Goal: Information Seeking & Learning: Understand process/instructions

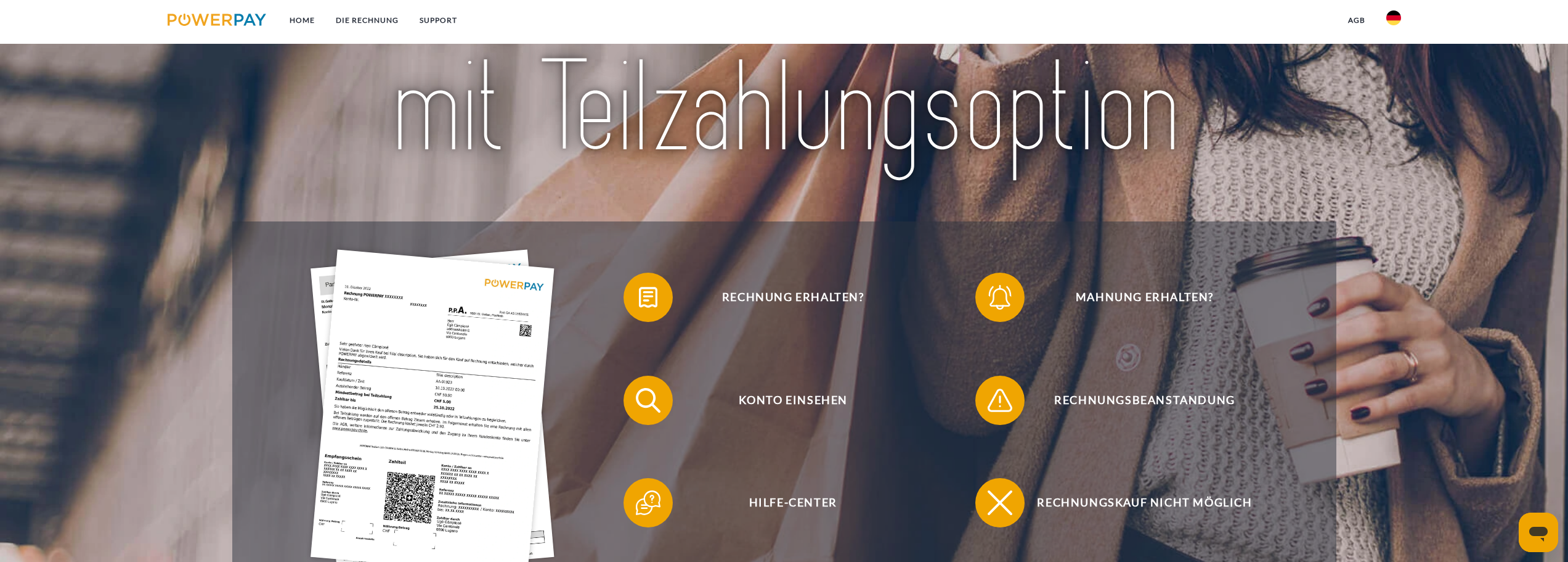
scroll to position [246, 0]
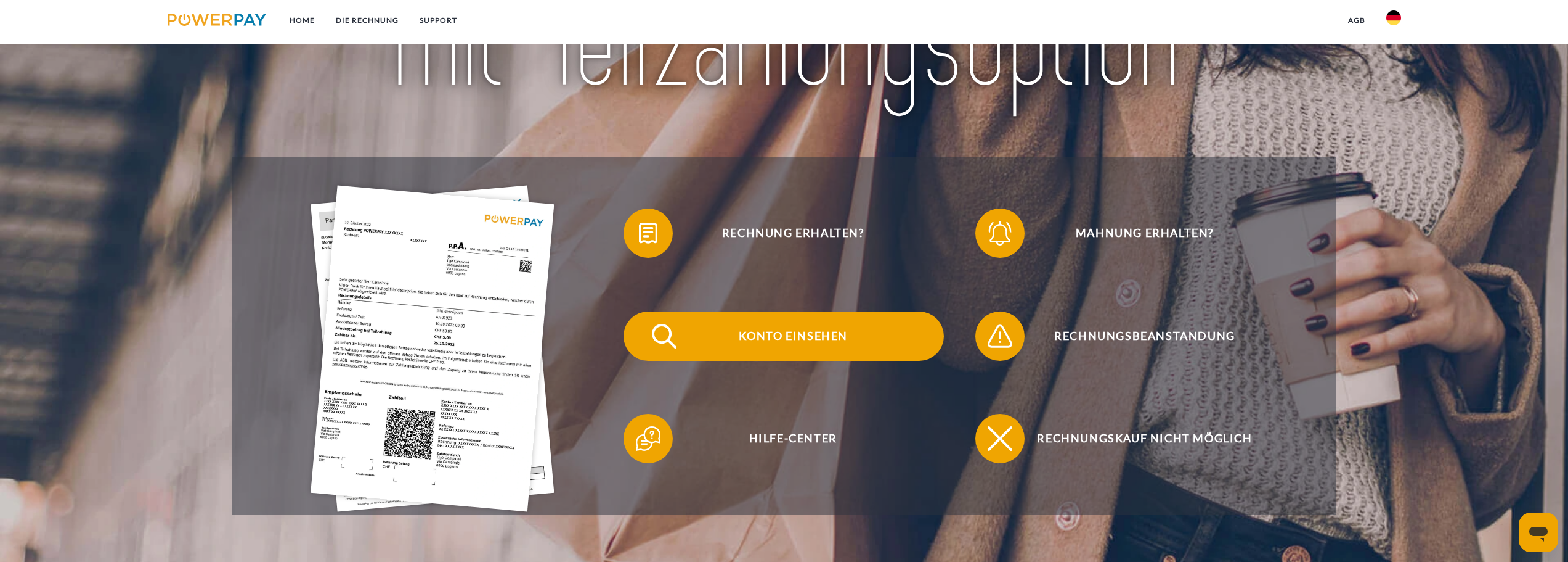
click at [792, 350] on span "Konto einsehen" at bounding box center [793, 335] width 302 height 49
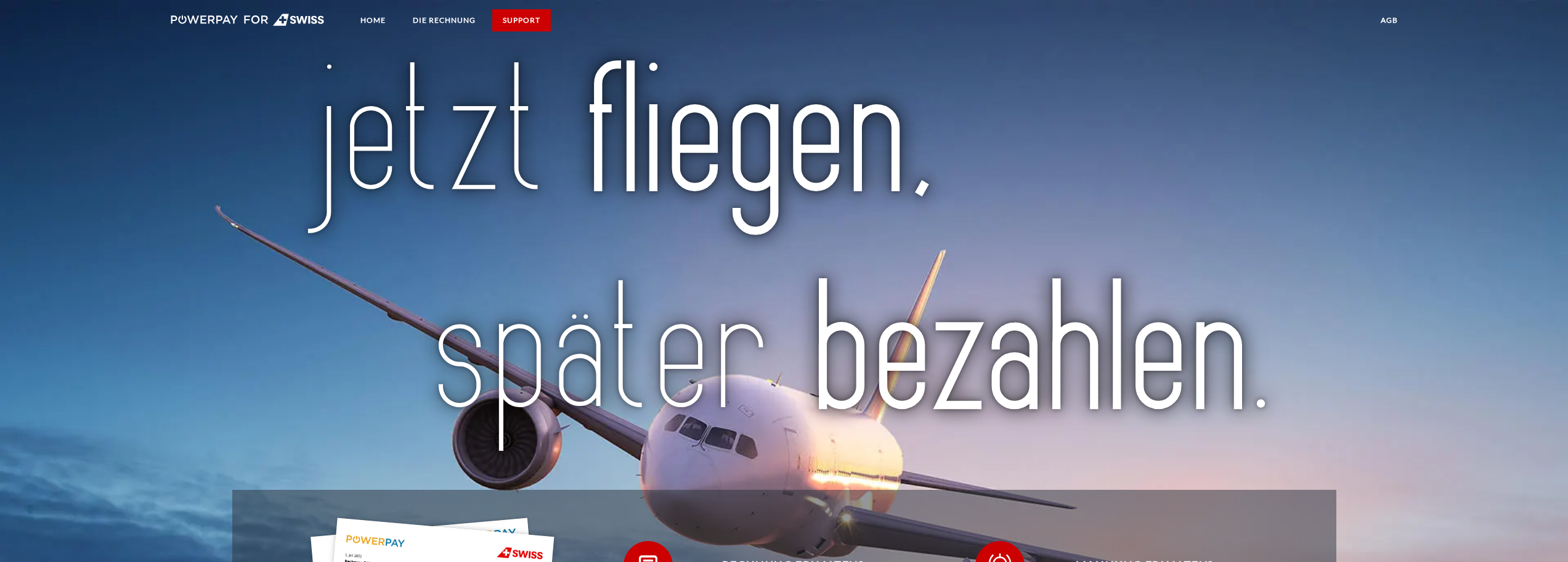
click at [517, 13] on link "SUPPORT" at bounding box center [521, 20] width 58 height 22
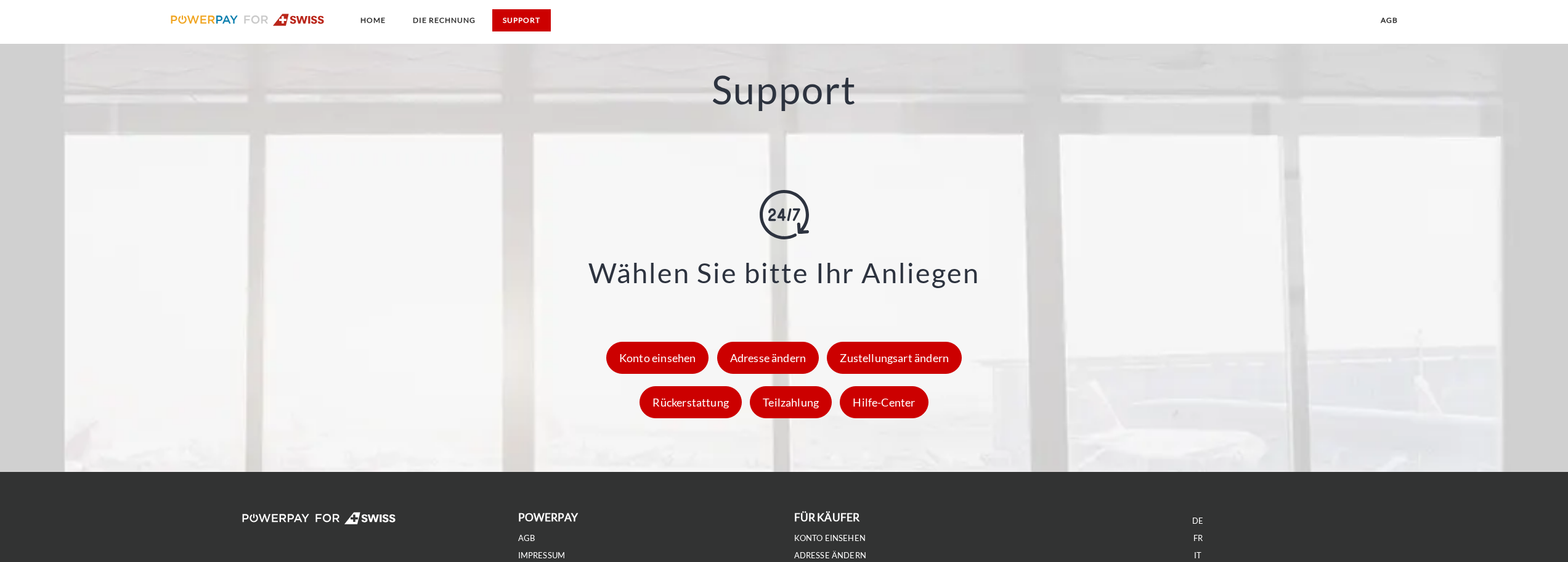
scroll to position [1680, 0]
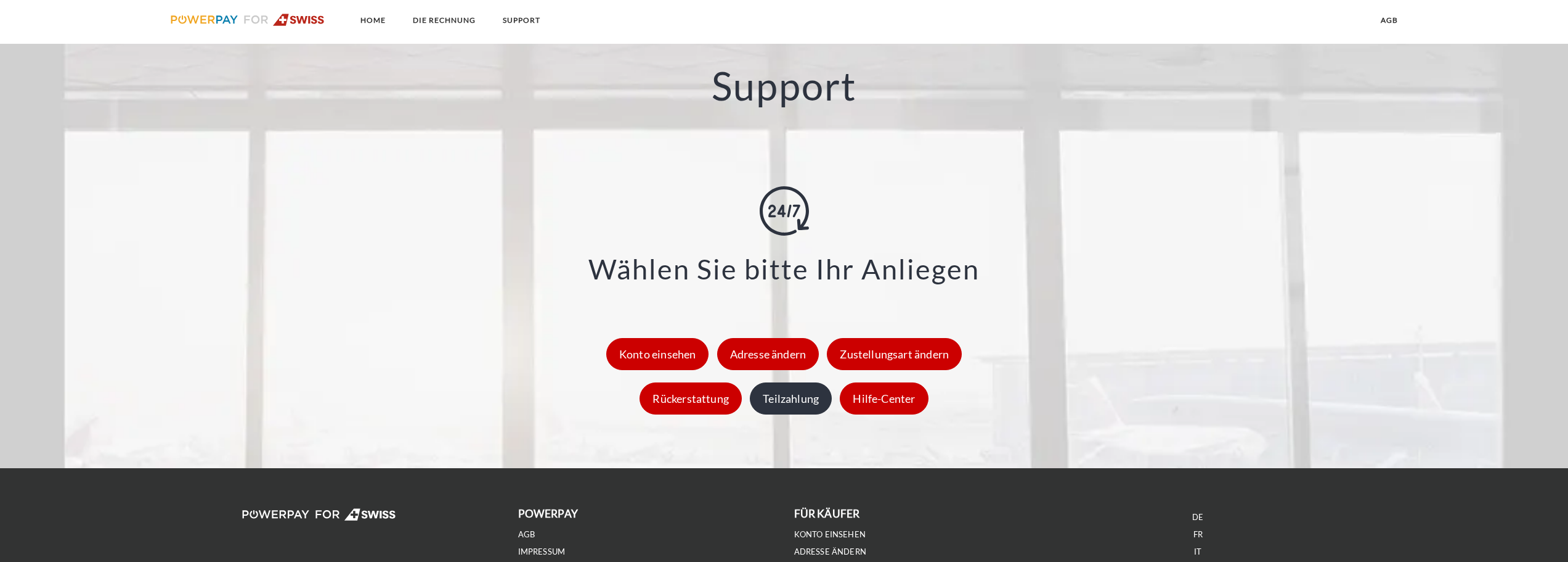
click at [815, 393] on div "Teilzahlung" at bounding box center [790, 398] width 82 height 32
click at [900, 401] on div "Hilfe-Center" at bounding box center [883, 398] width 88 height 32
